Goal: Information Seeking & Learning: Check status

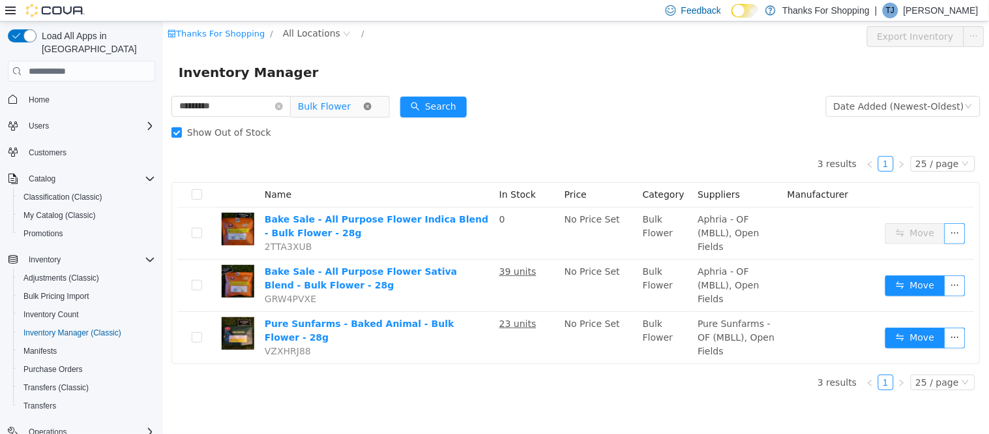
click at [371, 106] on icon "icon: close-circle" at bounding box center [367, 106] width 8 height 8
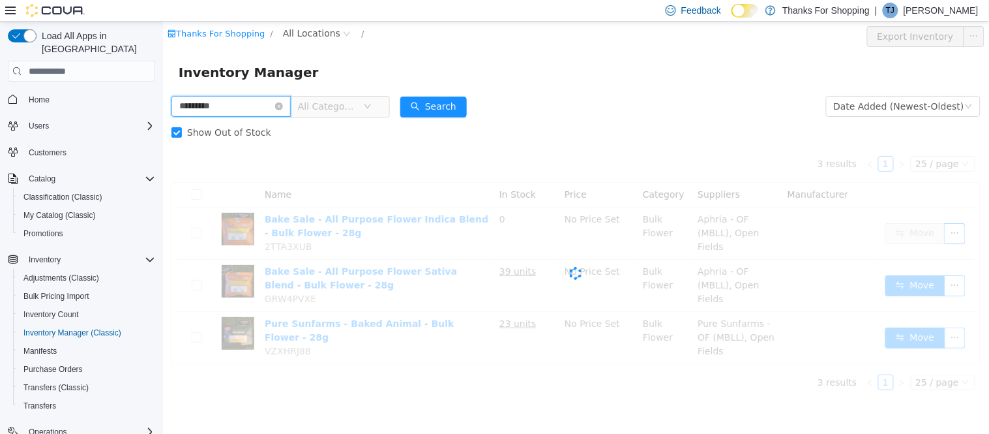
drag, startPoint x: 246, startPoint y: 110, endPoint x: 232, endPoint y: 131, distance: 25.5
click at [162, 110] on html "Thanks For Shopping / All Locations / Export Inventory Inventory Manager ******…" at bounding box center [575, 228] width 826 height 412
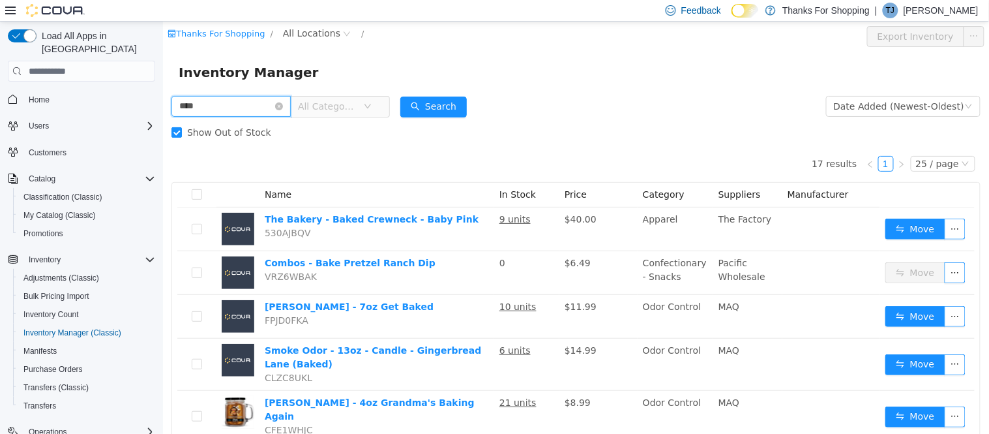
type input "****"
click at [357, 107] on span "All Categories" at bounding box center [326, 106] width 59 height 13
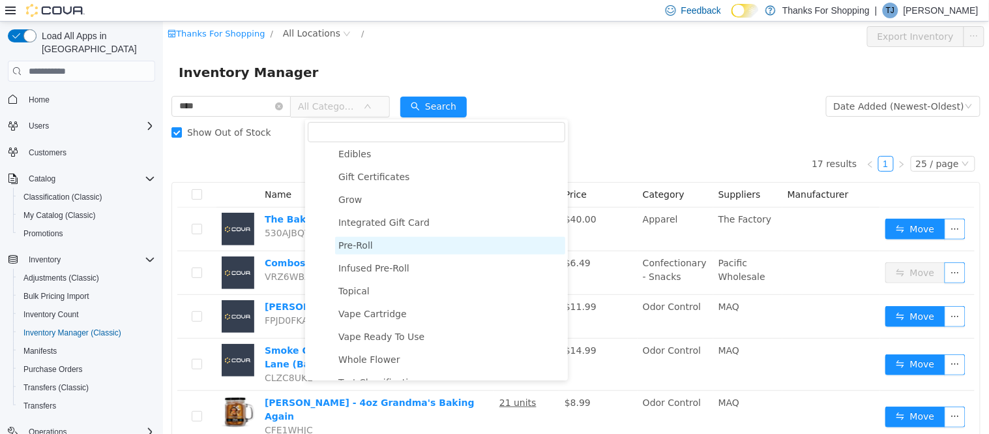
scroll to position [217, 0]
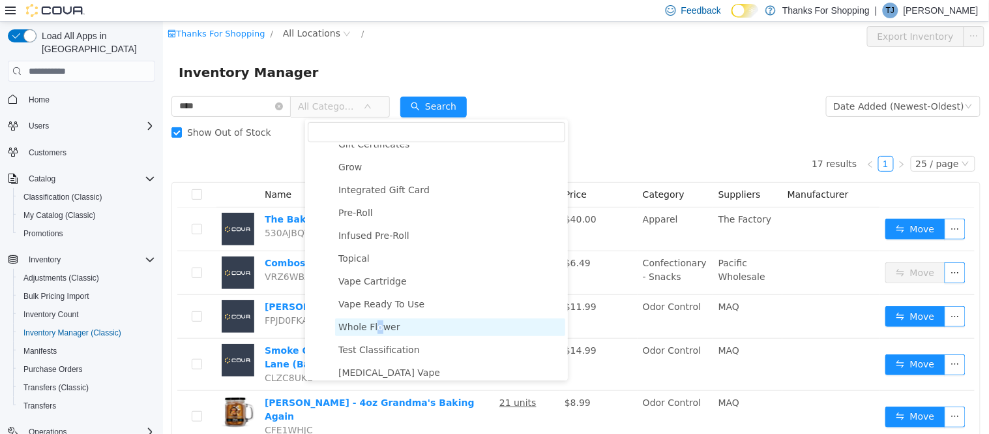
click at [376, 323] on span "Whole Flower" at bounding box center [369, 326] width 62 height 10
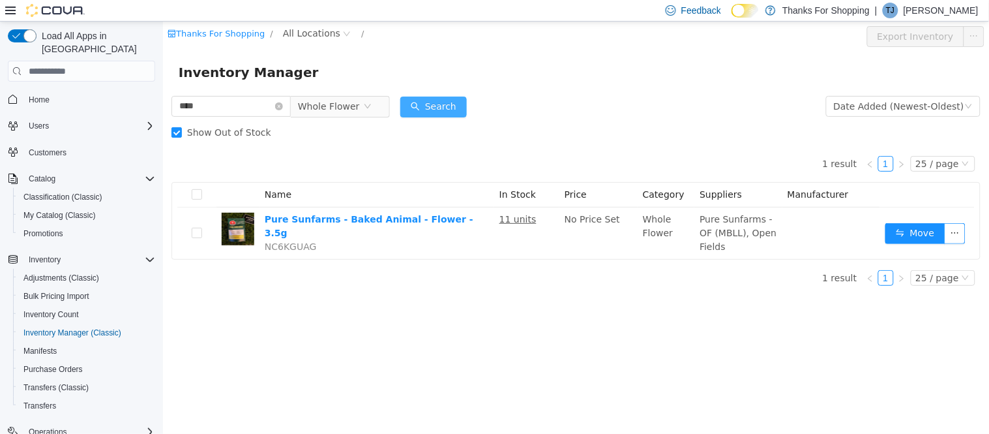
click at [447, 105] on button "Search" at bounding box center [433, 107] width 67 height 21
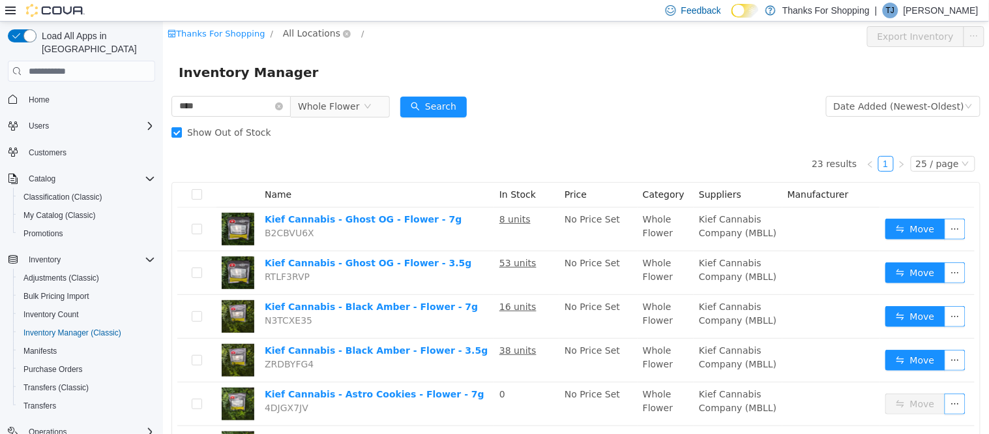
click at [302, 28] on span "All Locations" at bounding box center [310, 33] width 57 height 14
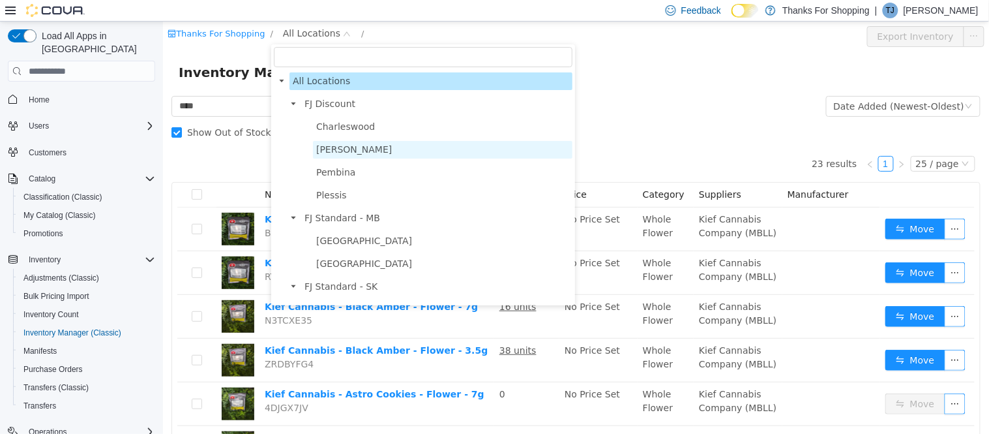
click at [349, 150] on span "Henderson" at bounding box center [354, 149] width 76 height 10
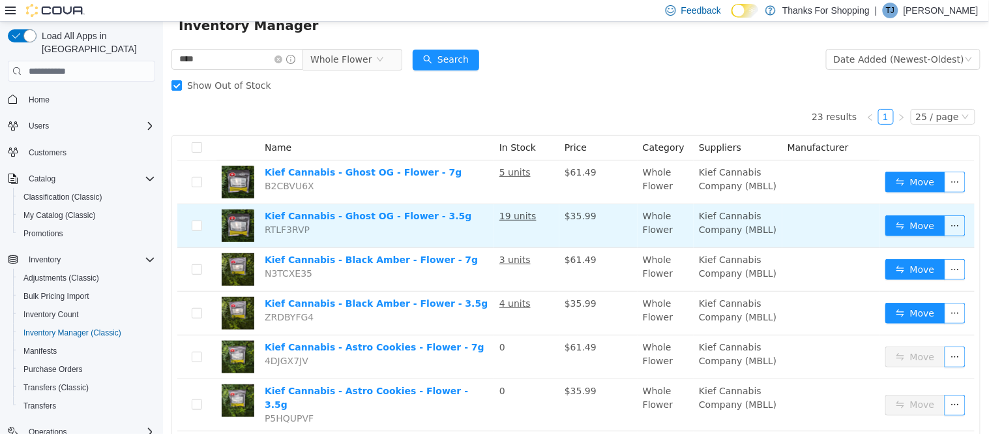
scroll to position [72, 0]
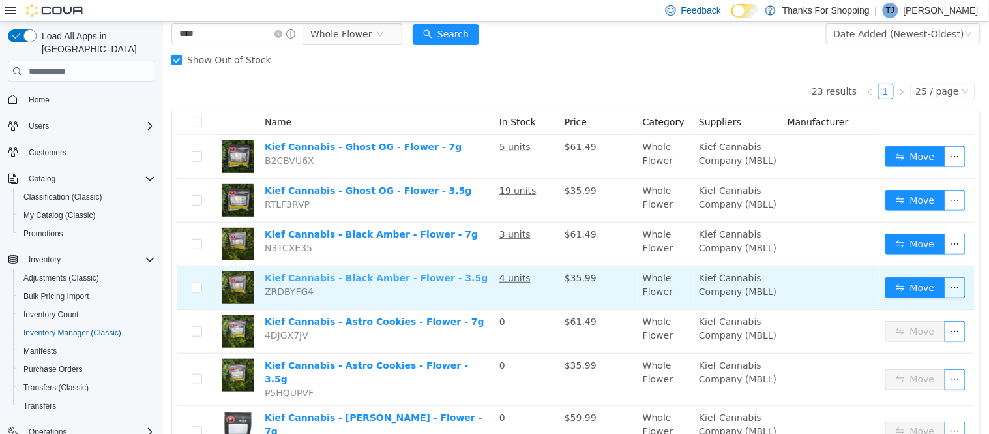
click at [346, 277] on link "Kief Cannabis - Black Amber - Flower - 3.5g" at bounding box center [375, 278] width 223 height 10
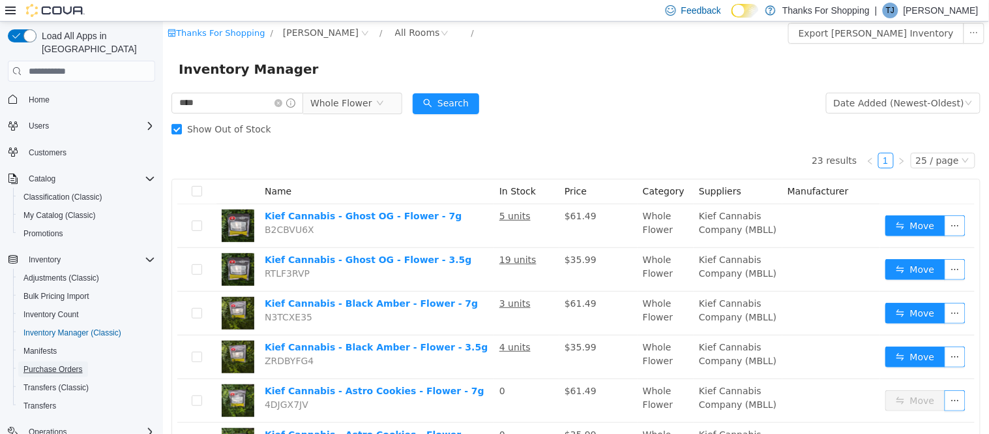
scroll to position [0, 0]
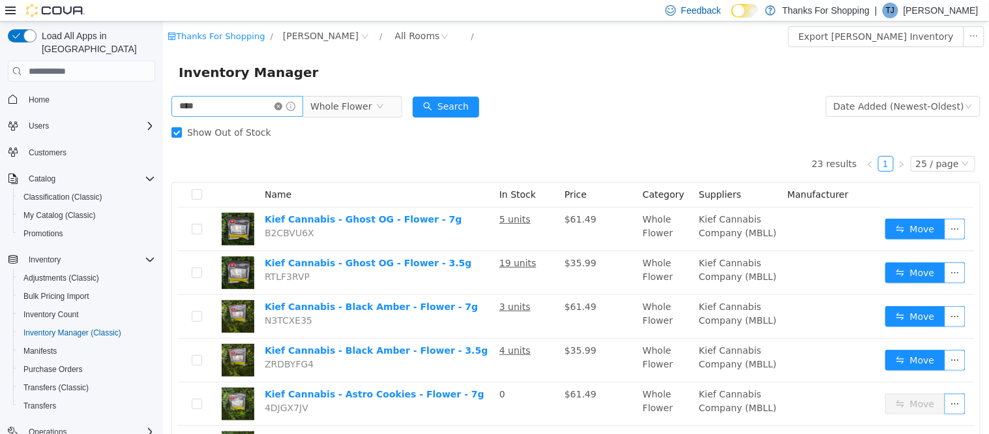
click at [282, 108] on icon "icon: close-circle" at bounding box center [278, 106] width 8 height 8
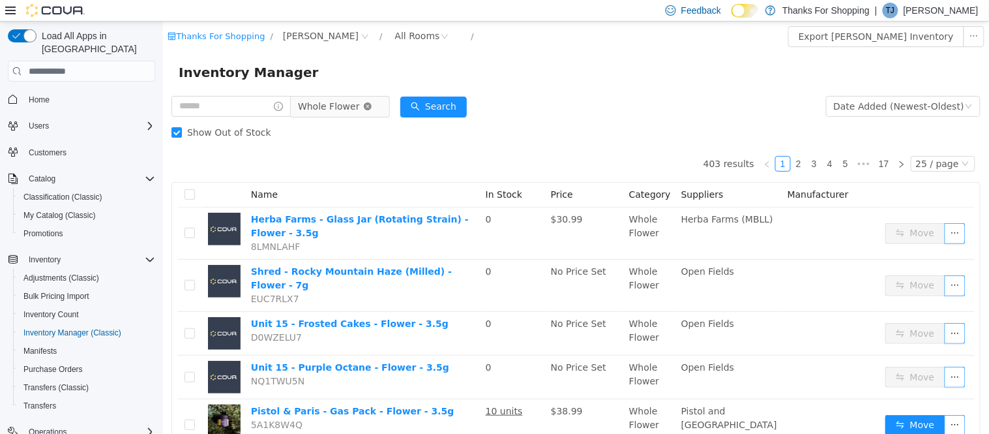
click at [371, 106] on icon "icon: close-circle" at bounding box center [367, 106] width 8 height 8
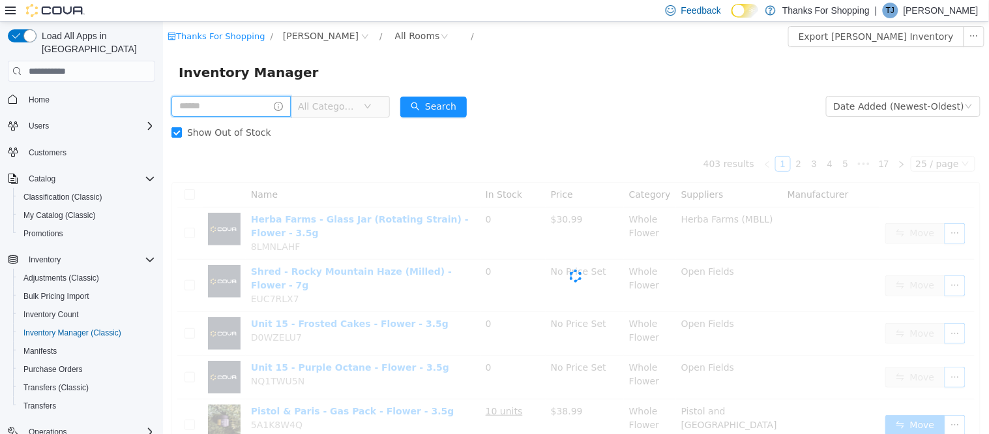
click at [250, 107] on input "text" at bounding box center [230, 106] width 119 height 21
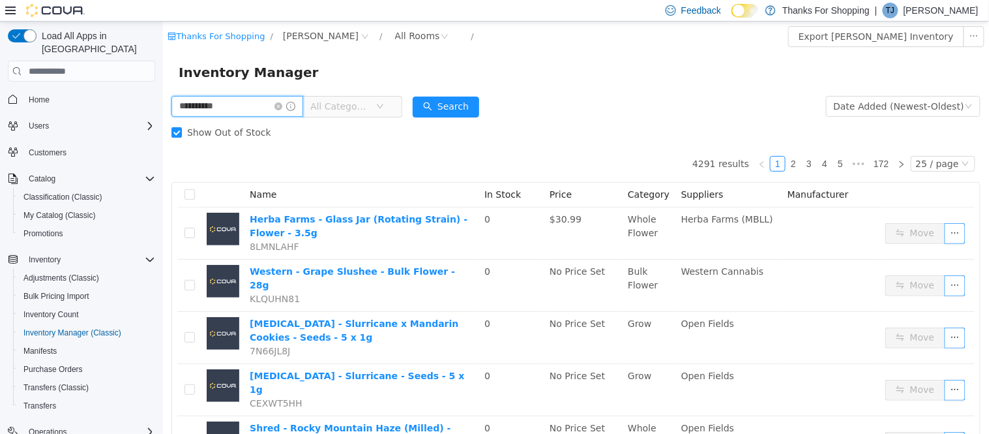
type input "**********"
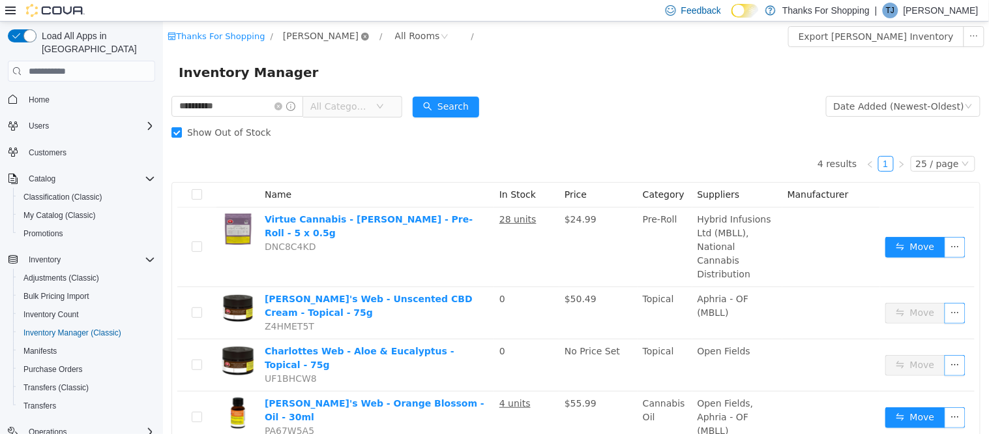
click at [361, 33] on icon "icon: close-circle" at bounding box center [365, 37] width 8 height 8
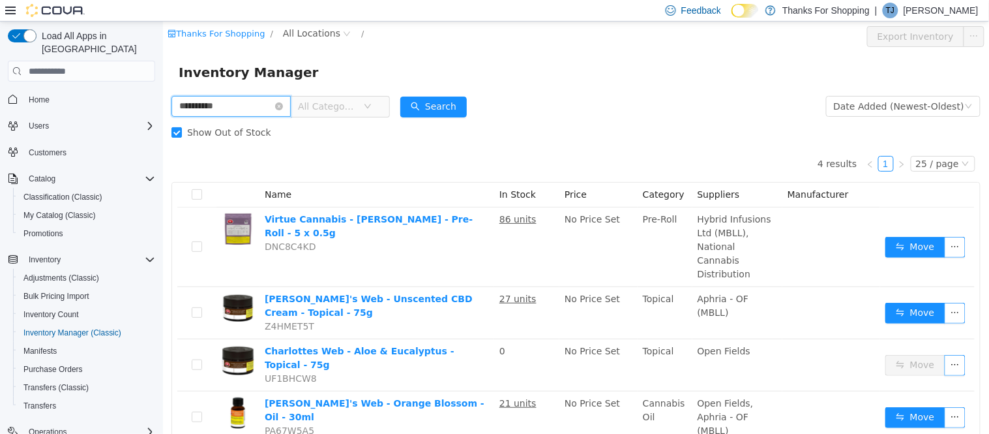
click at [290, 110] on input "**********" at bounding box center [230, 106] width 119 height 21
click at [282, 103] on icon "icon: close-circle" at bounding box center [279, 106] width 8 height 8
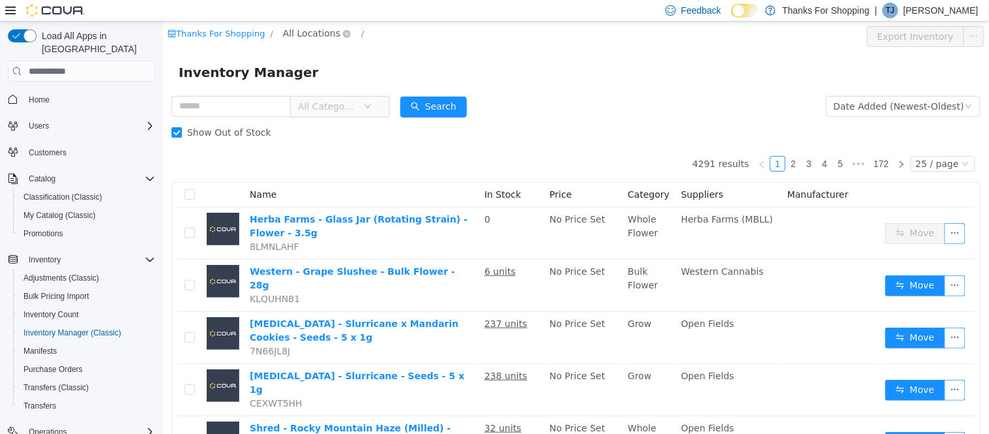
click at [297, 35] on span "All Locations" at bounding box center [310, 33] width 57 height 14
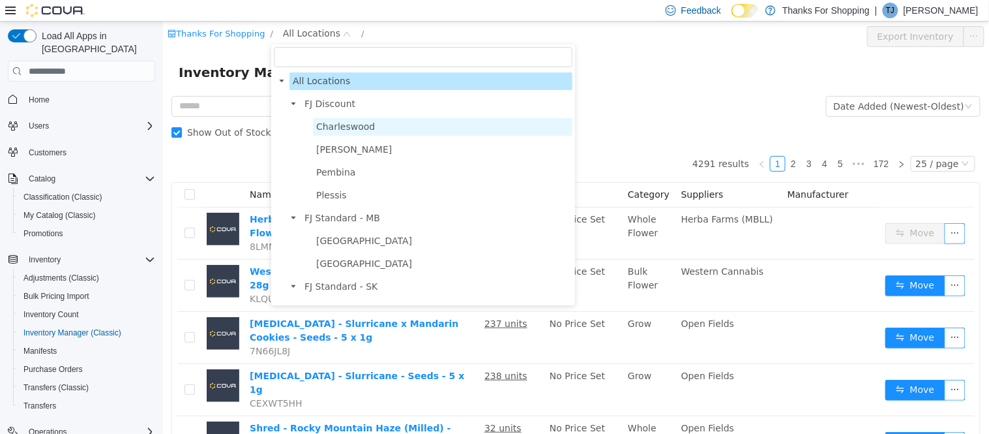
click at [347, 123] on span "Charleswood" at bounding box center [345, 126] width 59 height 10
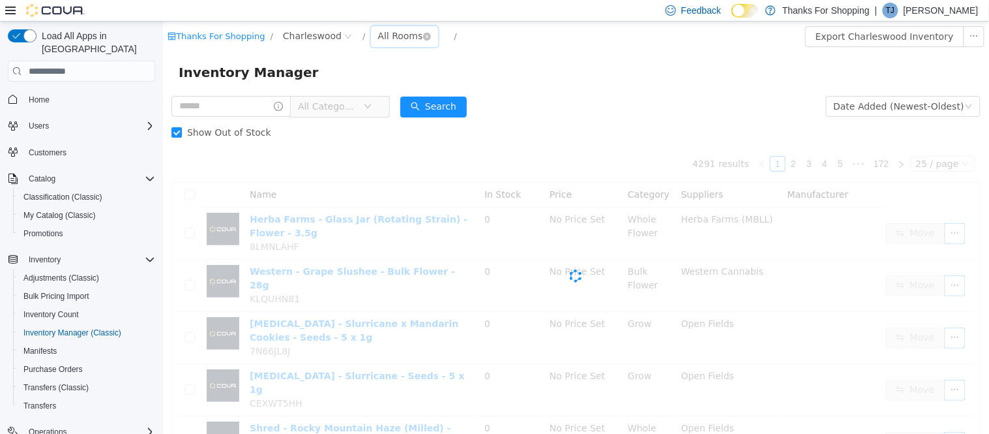
click at [395, 31] on div "All Rooms" at bounding box center [400, 36] width 45 height 20
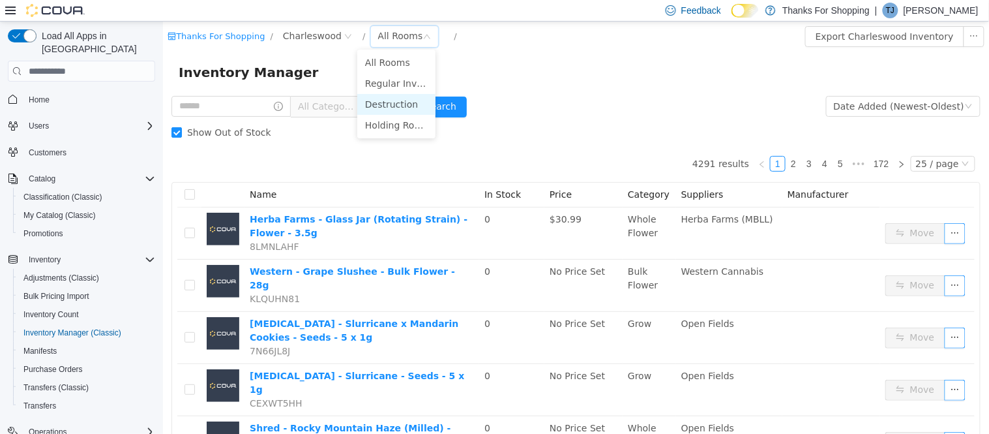
click at [399, 96] on li "Destruction" at bounding box center [396, 104] width 78 height 21
click at [378, 37] on div "Destruction" at bounding box center [404, 36] width 53 height 20
click at [368, 82] on li "Regular Inventory" at bounding box center [396, 83] width 78 height 21
click at [395, 36] on div "Regular Inventory" at bounding box center [419, 36] width 82 height 20
click at [629, 80] on div "Inventory Manager" at bounding box center [575, 72] width 795 height 21
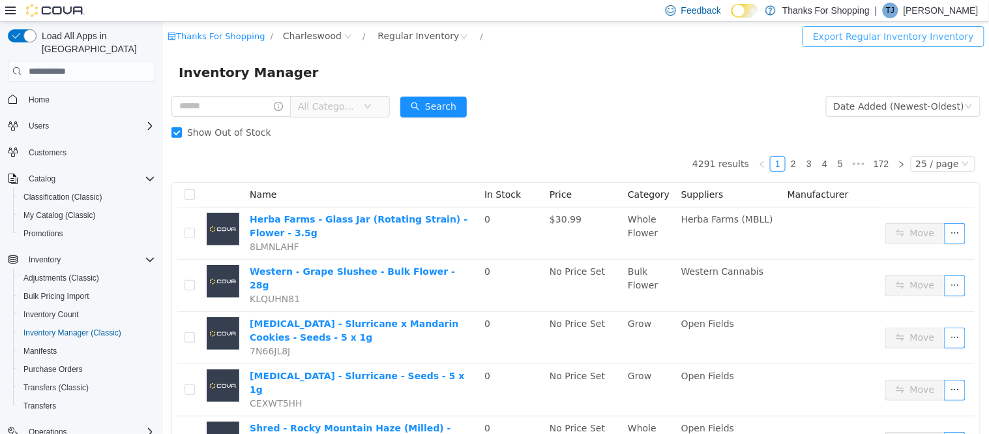
click at [882, 41] on button "Export Regular Inventory Inventory" at bounding box center [893, 36] width 182 height 21
click at [897, 35] on button "Export Regular Inventory Inventory" at bounding box center [893, 36] width 182 height 21
click at [396, 32] on div "Regular Inventory" at bounding box center [419, 36] width 82 height 20
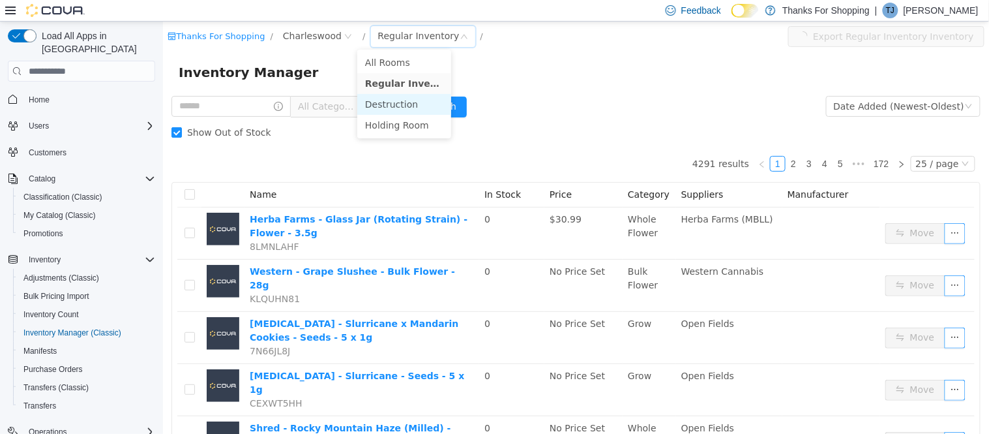
click at [417, 100] on li "Destruction" at bounding box center [404, 104] width 94 height 21
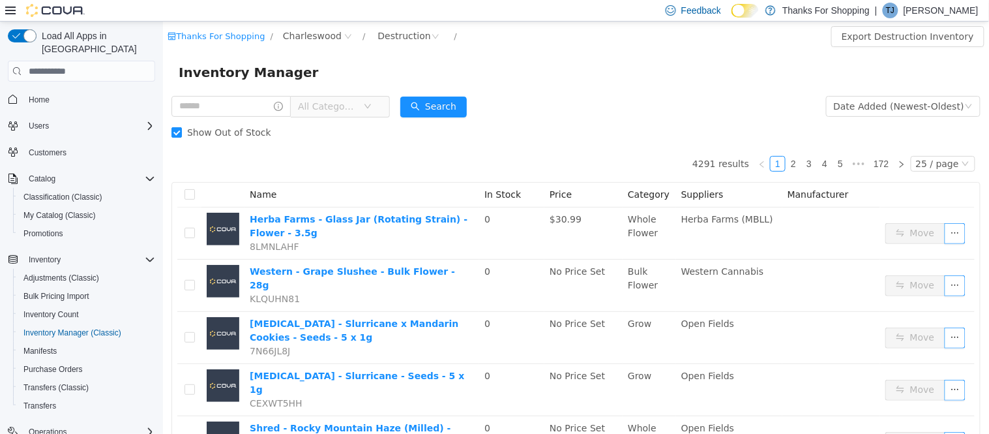
click at [588, 118] on form "All Categories Date Added (Newest-Oldest) Search Show Out of Stock" at bounding box center [575, 119] width 809 height 52
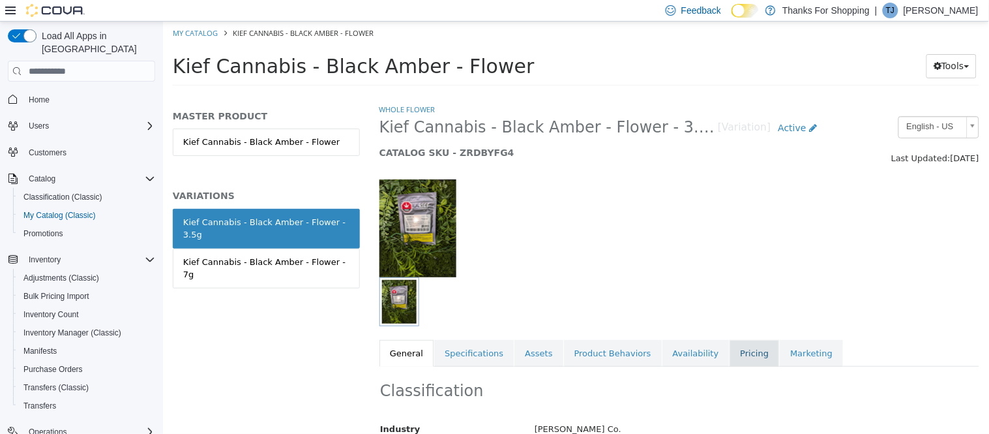
click at [729, 359] on link "Pricing" at bounding box center [754, 353] width 50 height 27
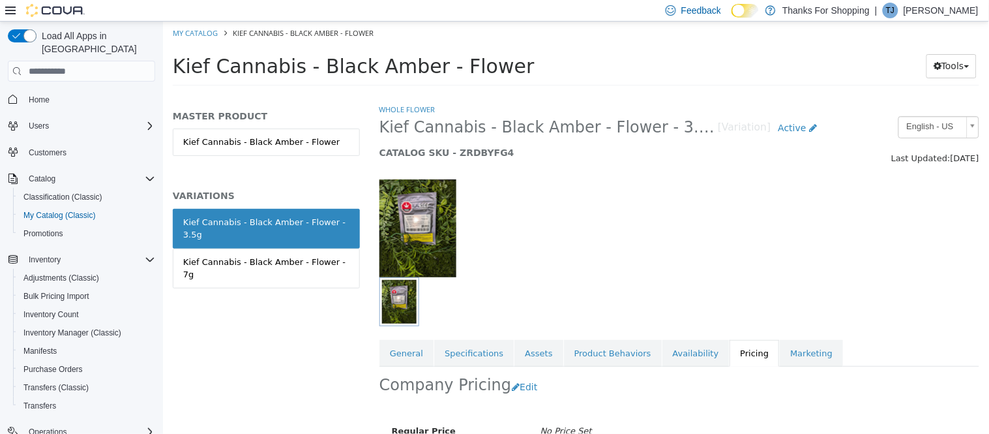
scroll to position [137, 0]
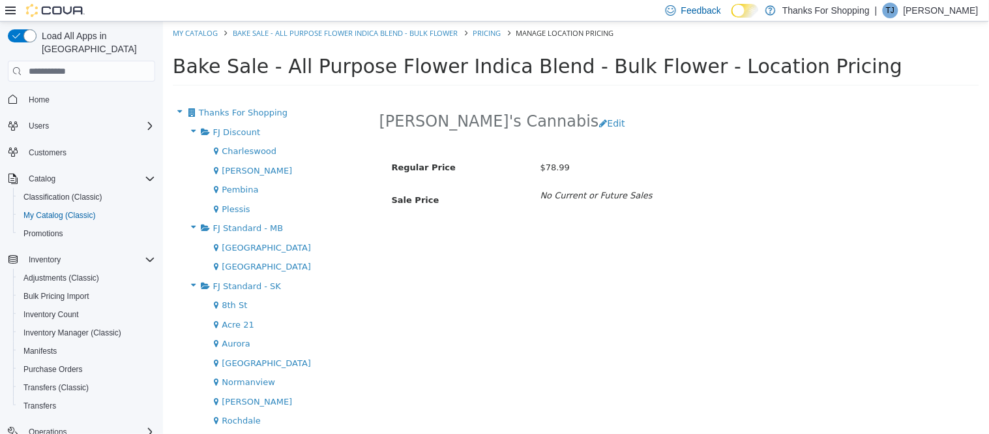
scroll to position [166, 0]
